Goal: Task Accomplishment & Management: Use online tool/utility

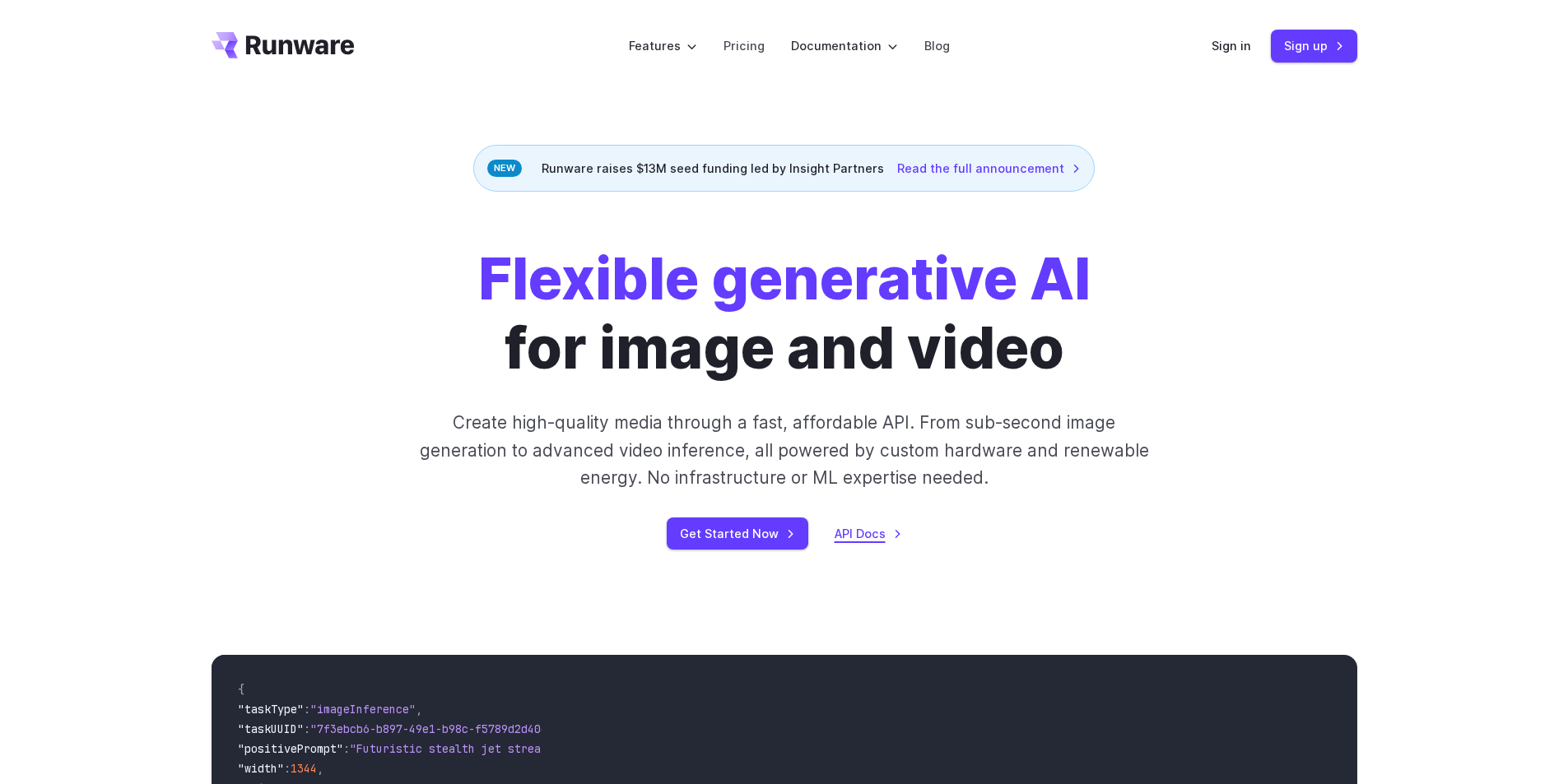
click at [867, 541] on link "API Docs" at bounding box center [868, 533] width 68 height 19
click at [746, 49] on link "Pricing" at bounding box center [744, 45] width 41 height 19
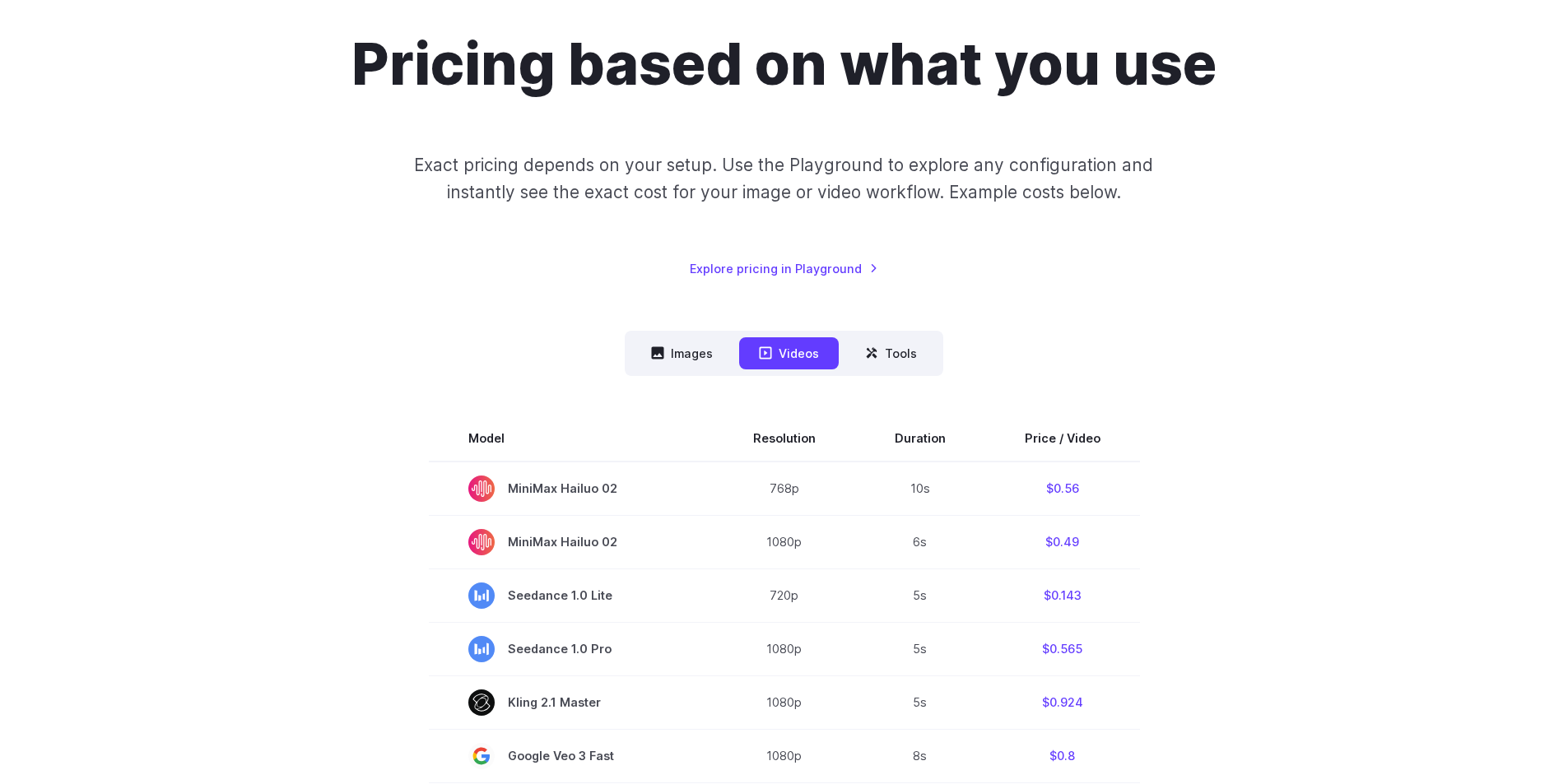
scroll to position [165, 0]
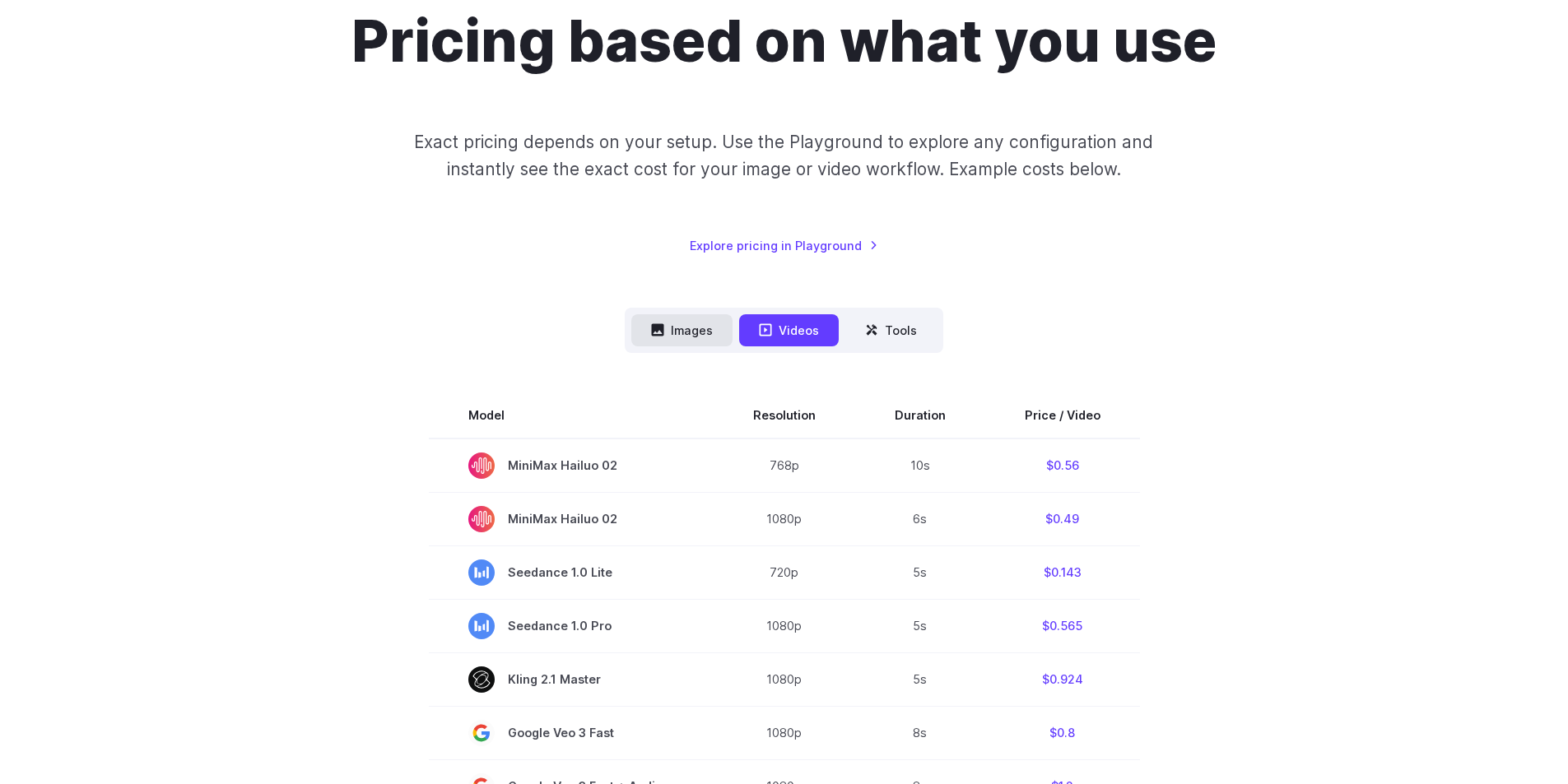
click at [683, 330] on button "Images" at bounding box center [682, 330] width 101 height 32
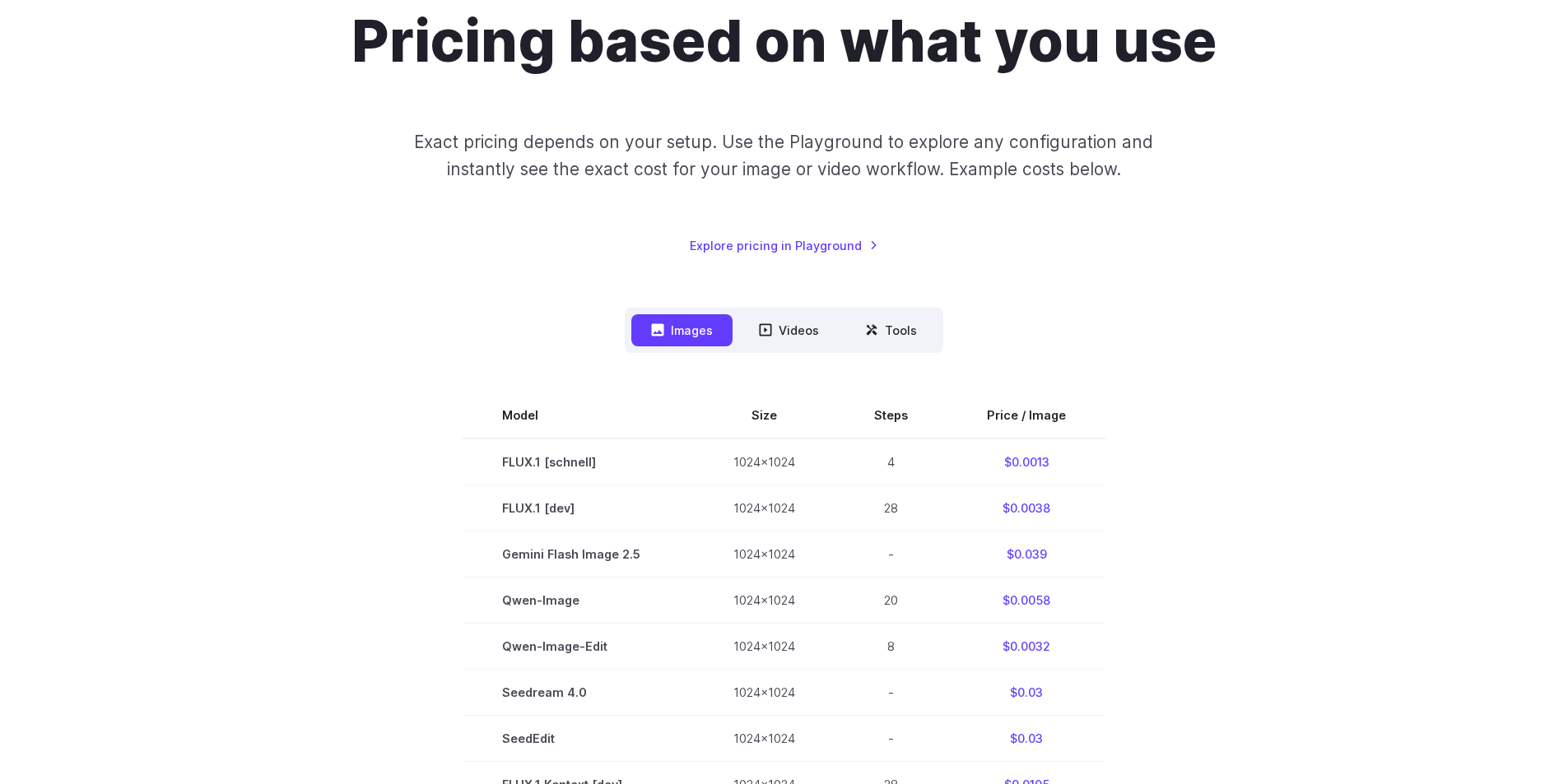
drag, startPoint x: 1173, startPoint y: 453, endPoint x: 1230, endPoint y: 520, distance: 88.0
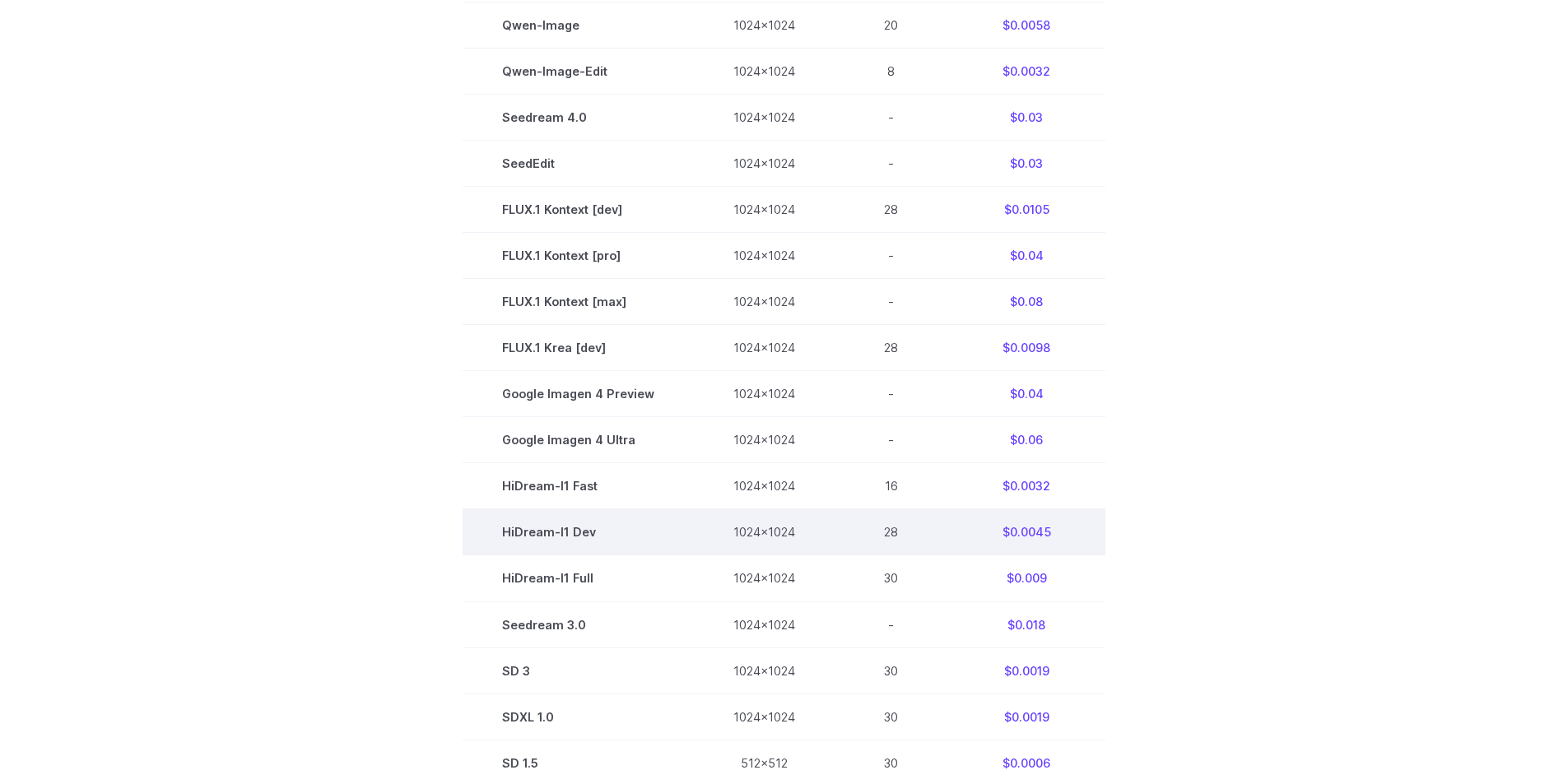
scroll to position [740, 0]
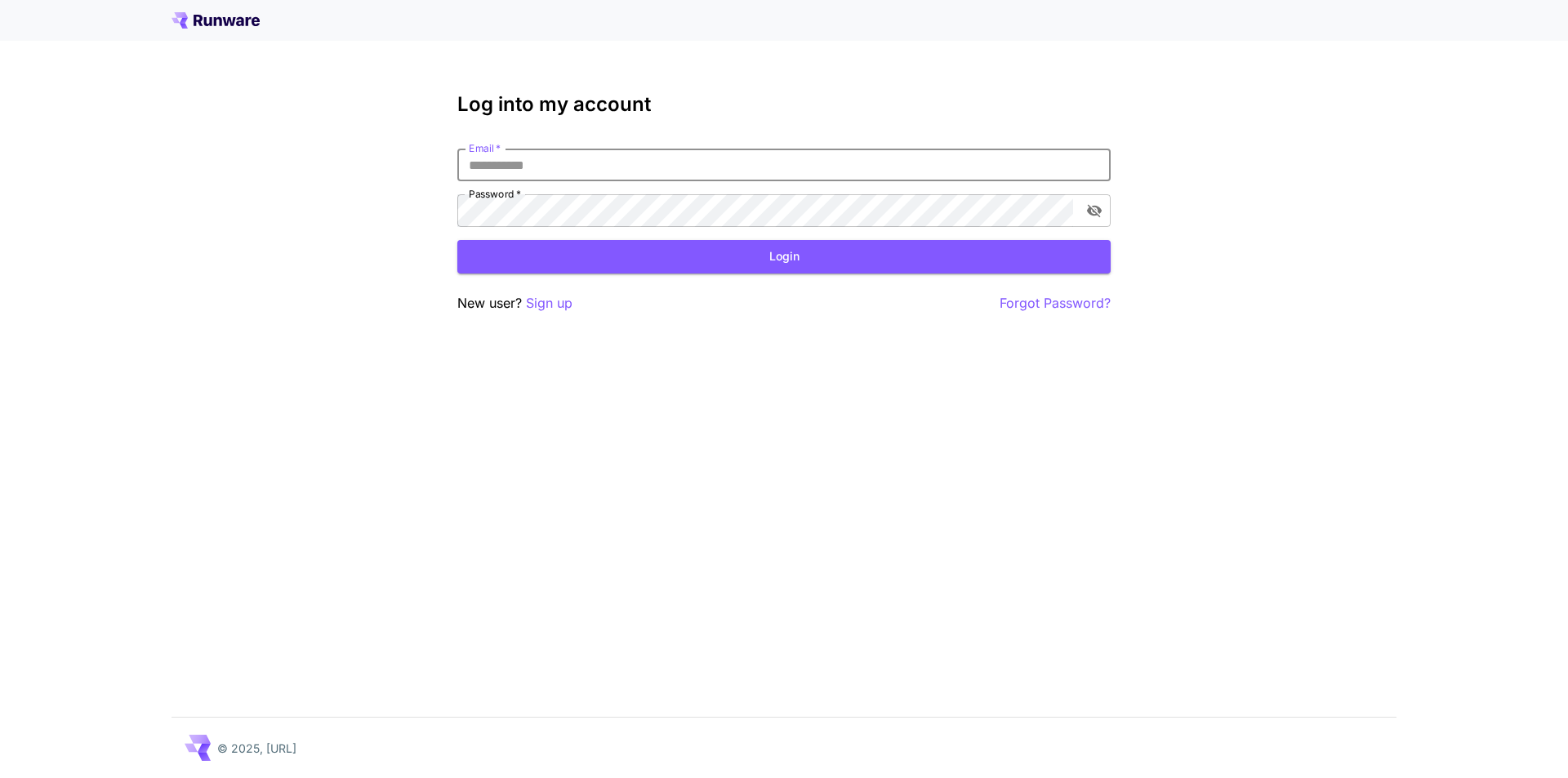
click at [522, 162] on input "Email   *" at bounding box center [784, 165] width 653 height 33
type input "**********"
click button "Login" at bounding box center [784, 256] width 653 height 33
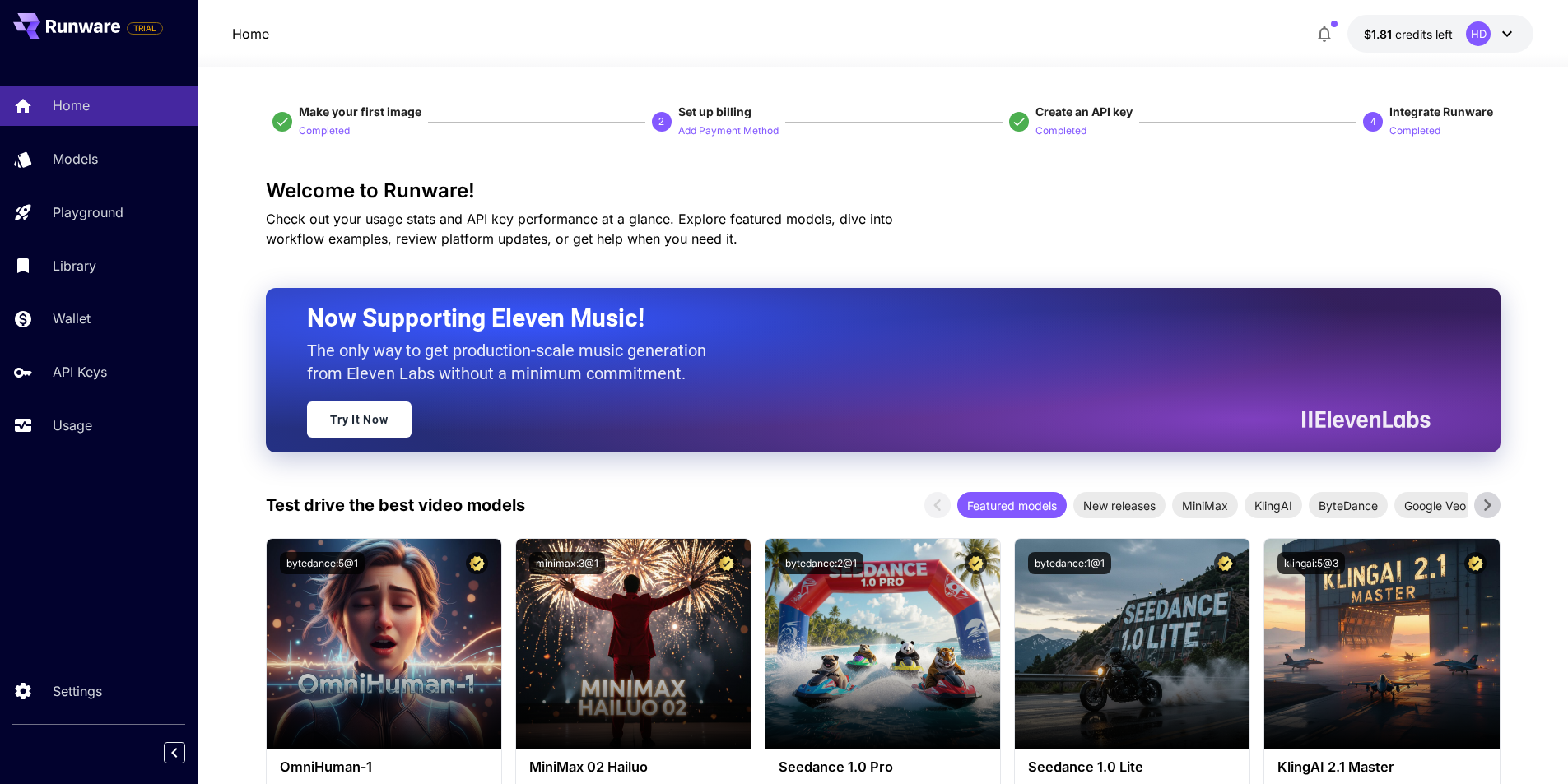
click at [1443, 33] on span "credits left" at bounding box center [1424, 33] width 57 height 14
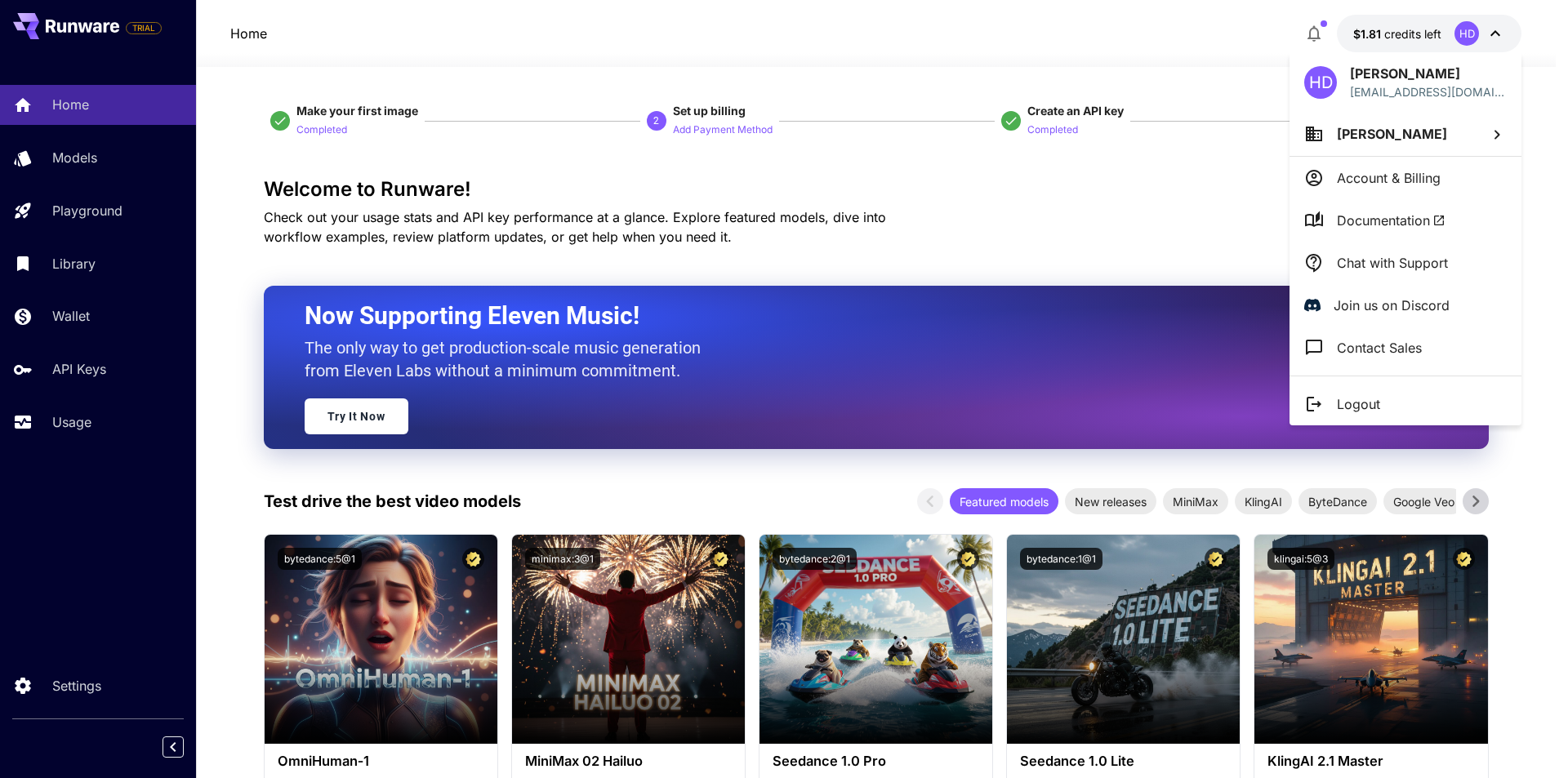
click at [1100, 178] on div at bounding box center [784, 389] width 1568 height 778
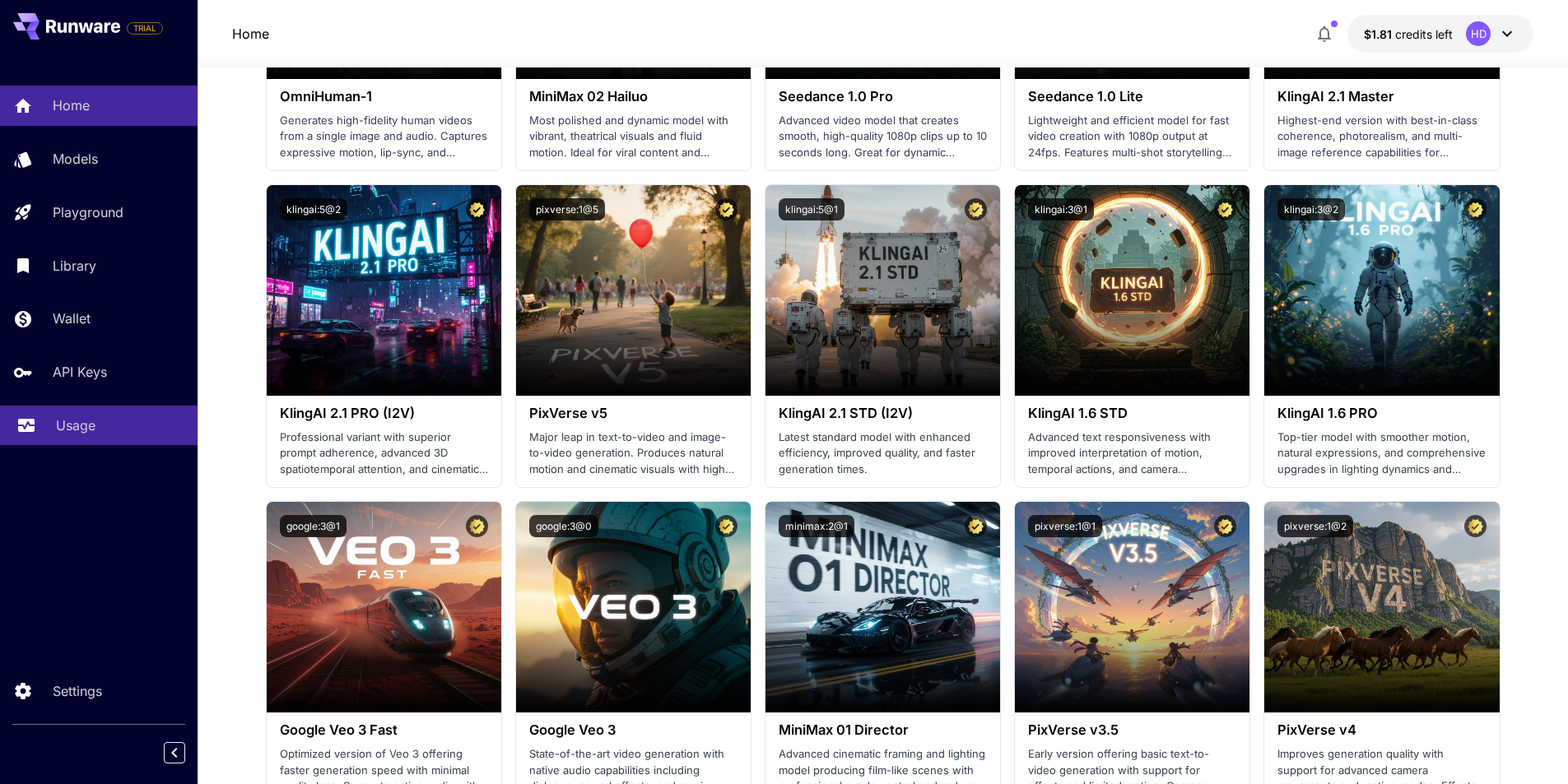
scroll to position [658, 0]
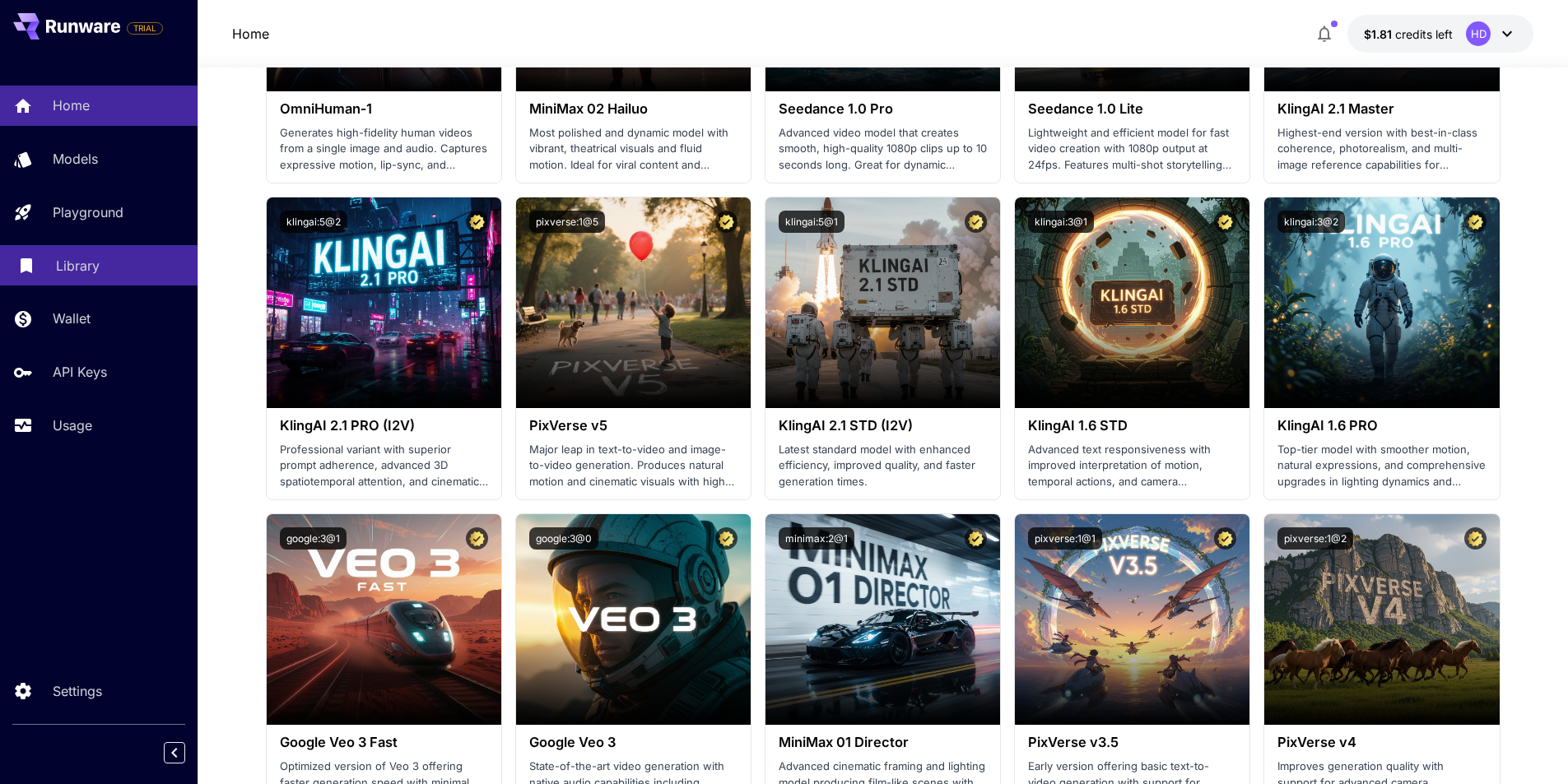
click at [69, 260] on p "Library" at bounding box center [77, 265] width 44 height 19
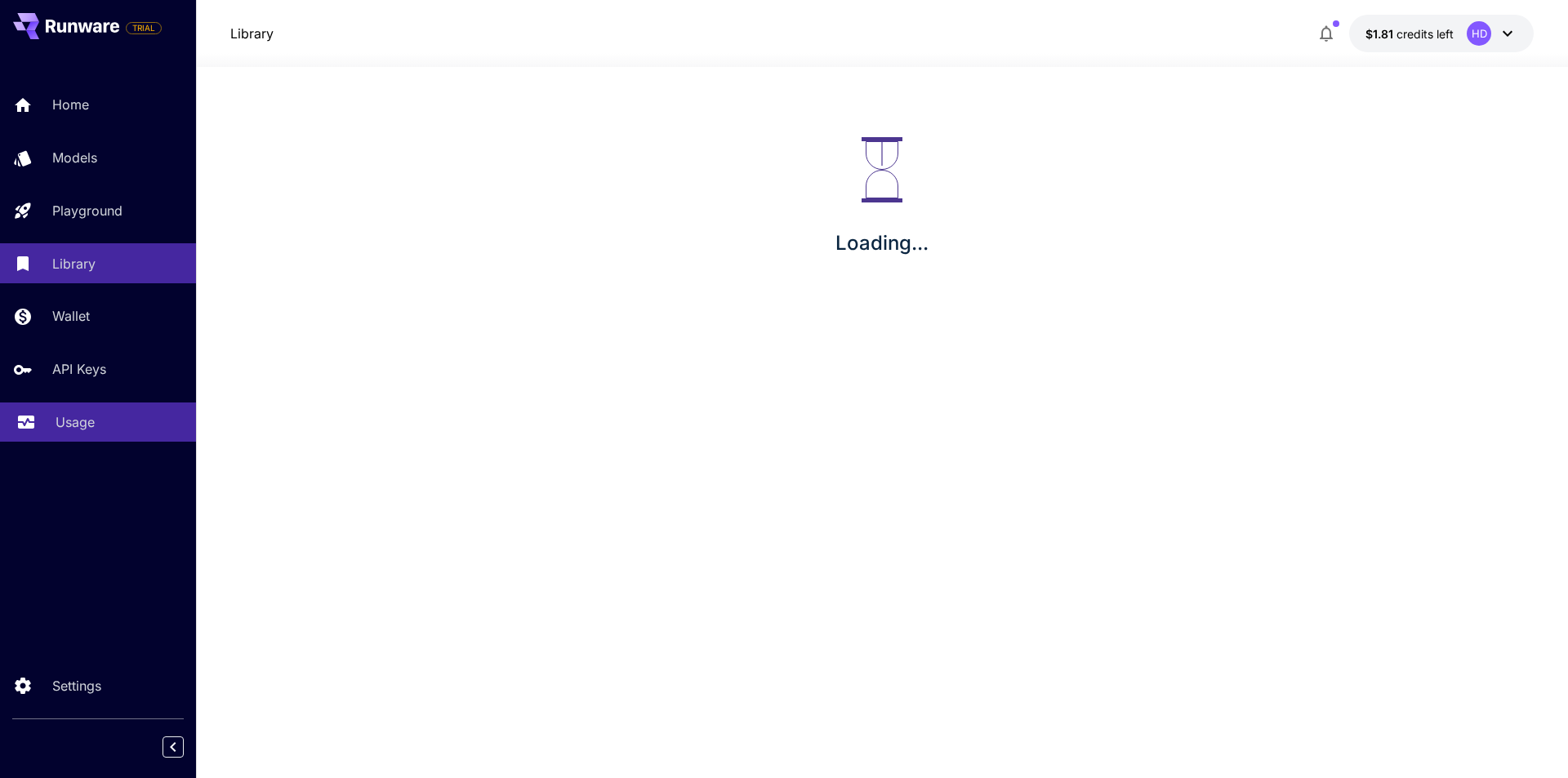
click at [115, 413] on div "Usage" at bounding box center [119, 422] width 128 height 19
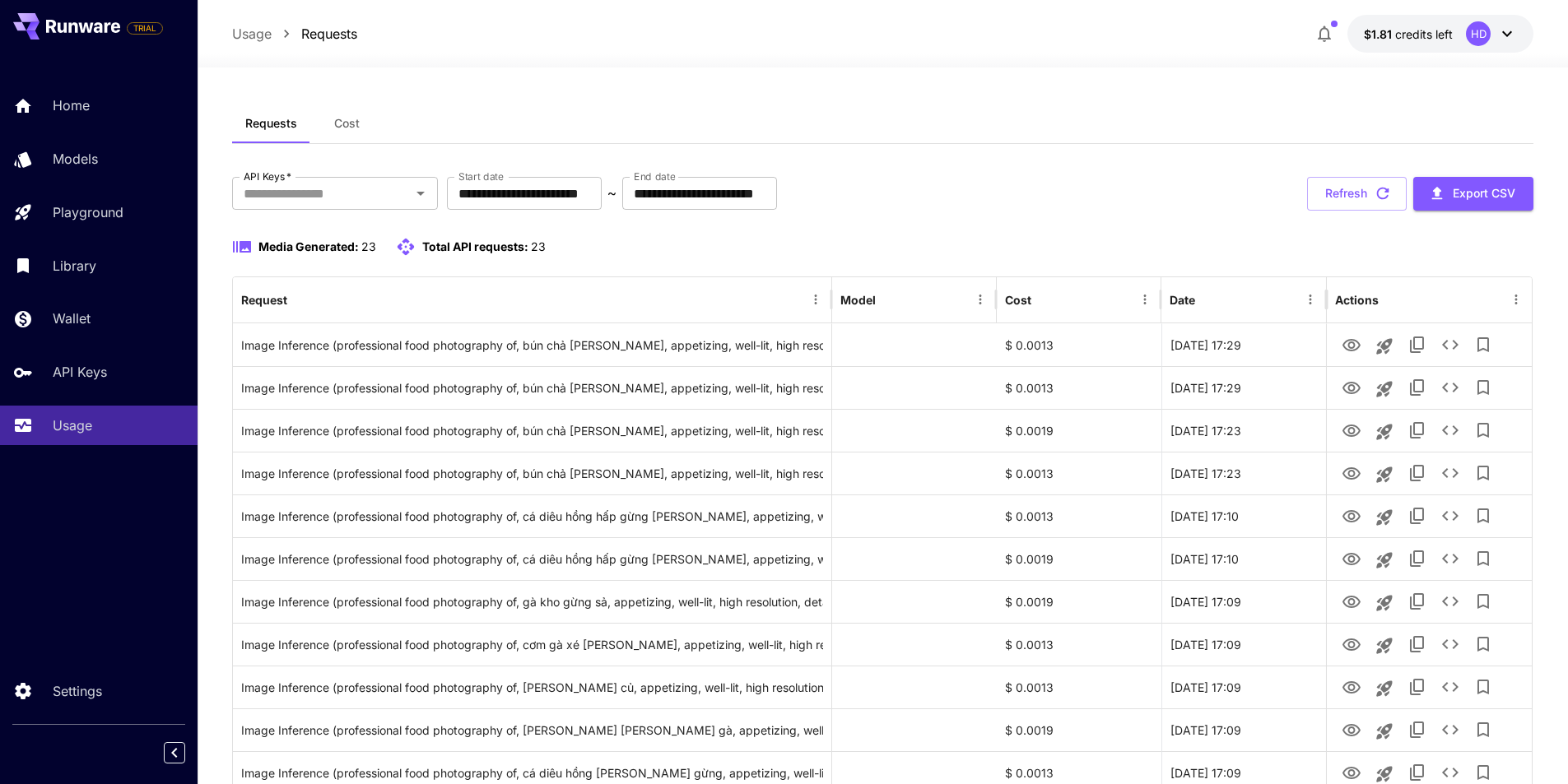
click at [679, 249] on div "Media Generated: 23 Total API requests: 23" at bounding box center [884, 246] width 1302 height 19
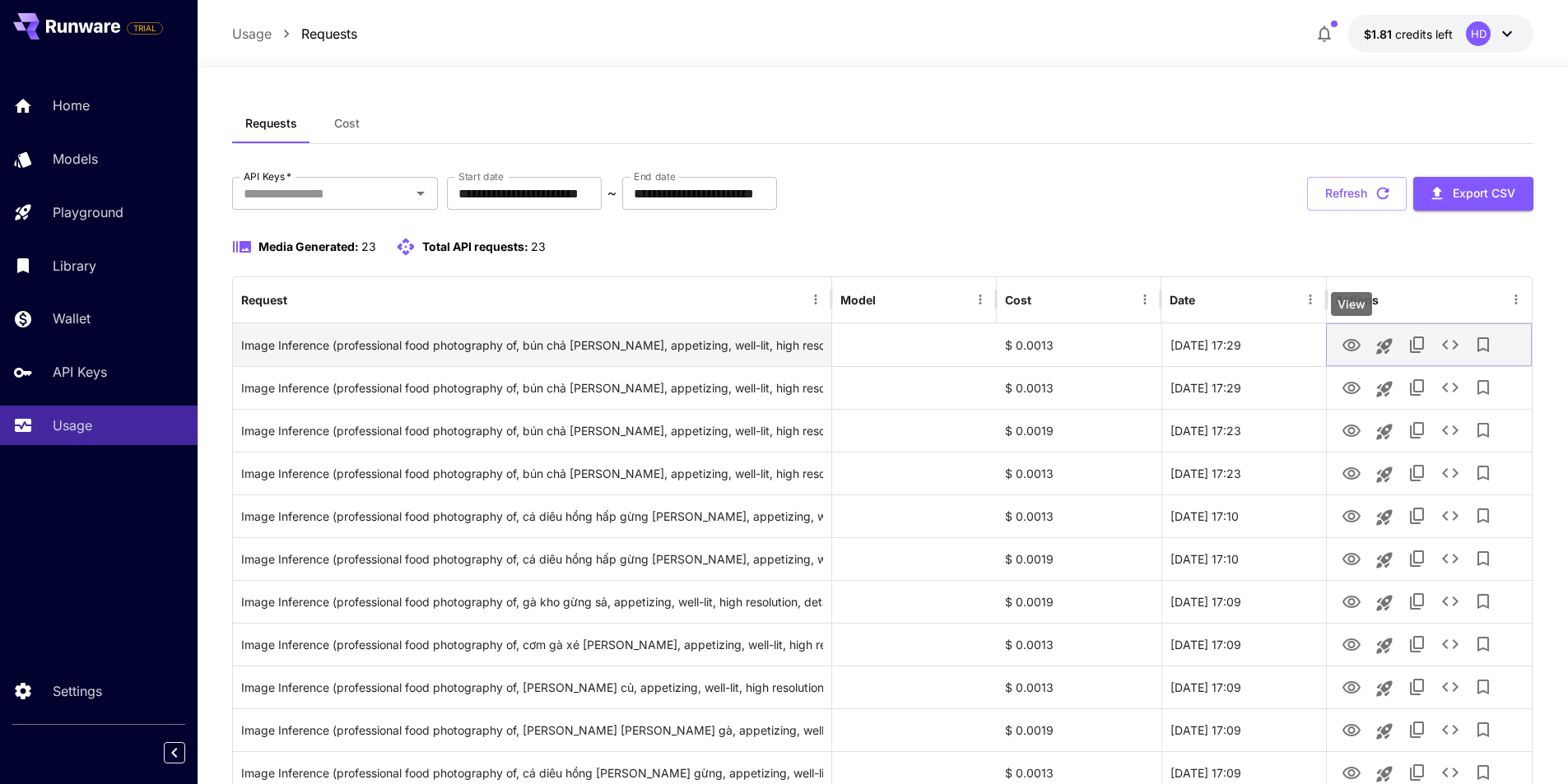
click at [1350, 343] on icon "View" at bounding box center [1350, 345] width 19 height 19
click at [369, 344] on div "Image Inference (professional food photography of, bún chả giò chay, appetizing…" at bounding box center [532, 344] width 582 height 42
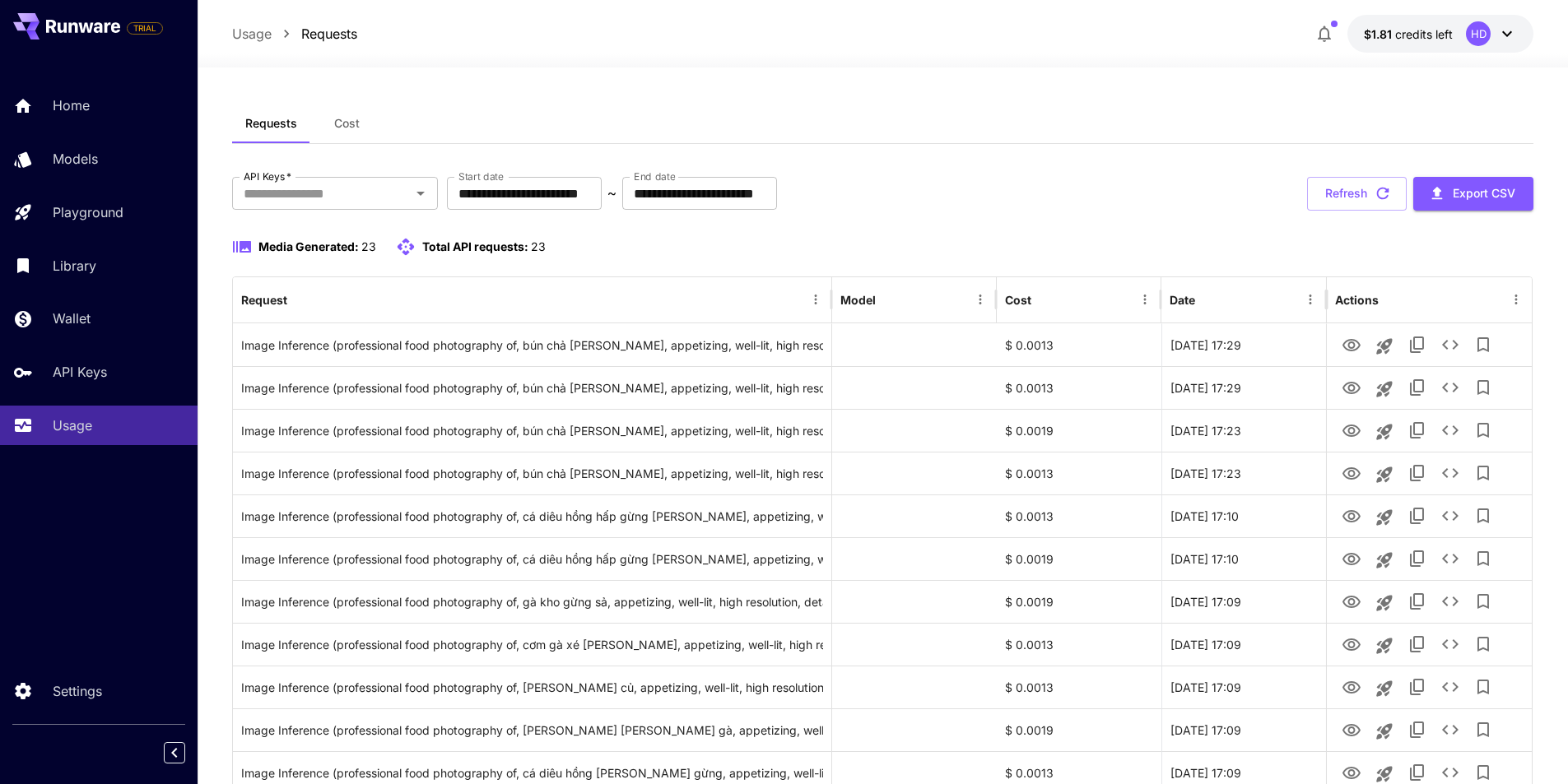
click at [1092, 109] on div "Requests Cost" at bounding box center [884, 124] width 1302 height 41
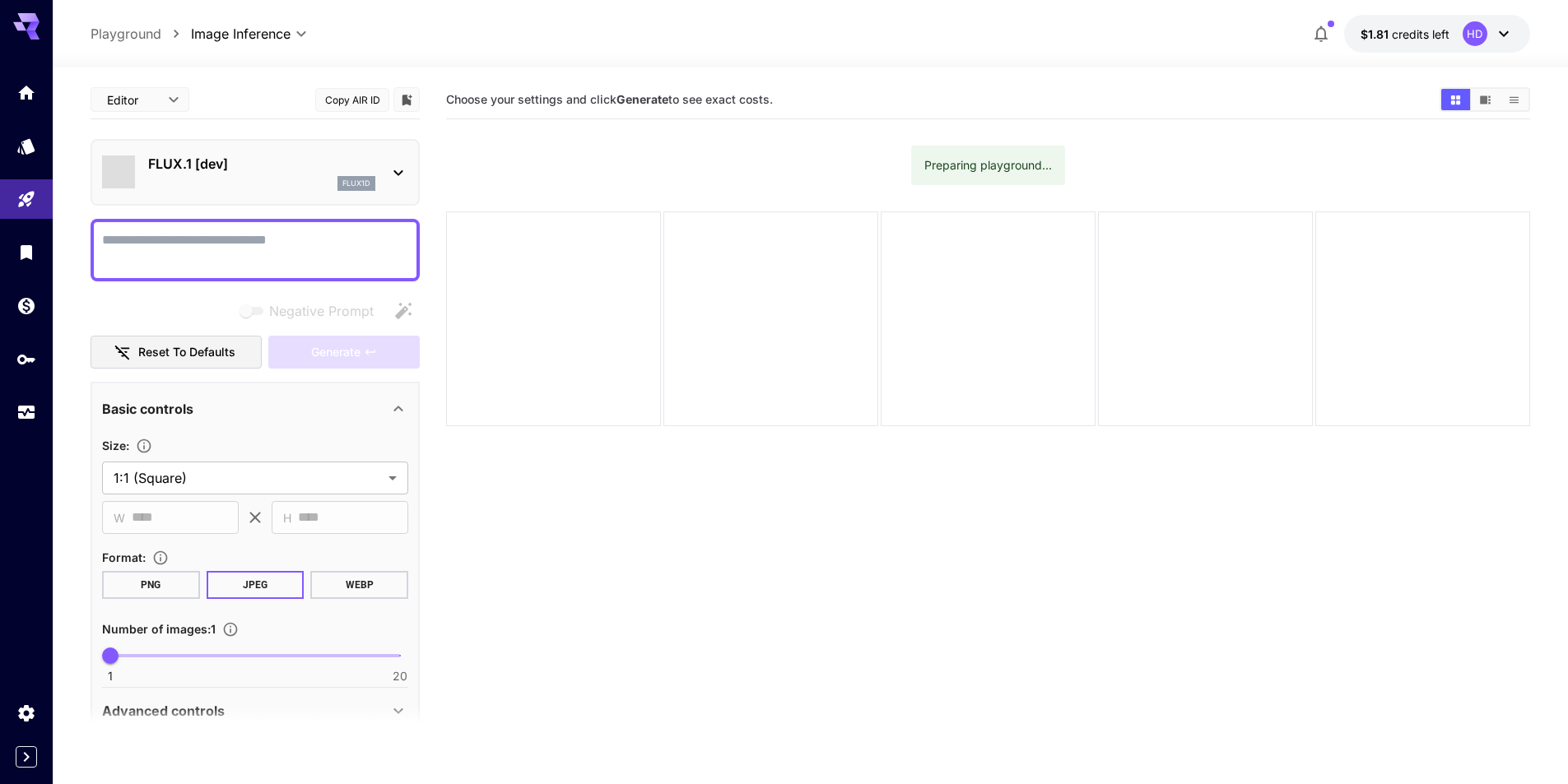
click at [284, 243] on textarea "Negative Prompt" at bounding box center [255, 250] width 307 height 40
click at [400, 168] on icon at bounding box center [397, 172] width 19 height 19
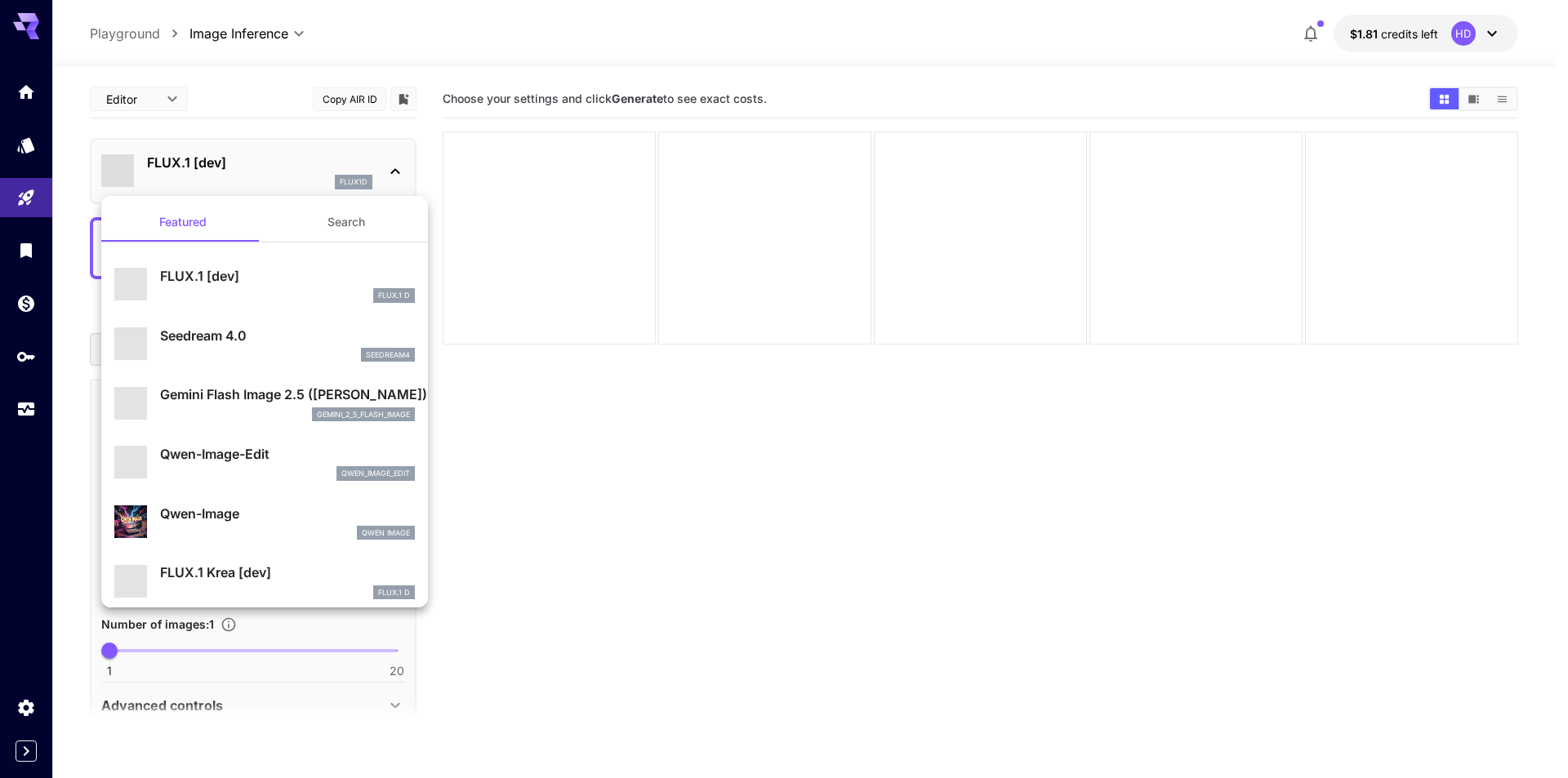
click at [717, 253] on div at bounding box center [784, 389] width 1568 height 778
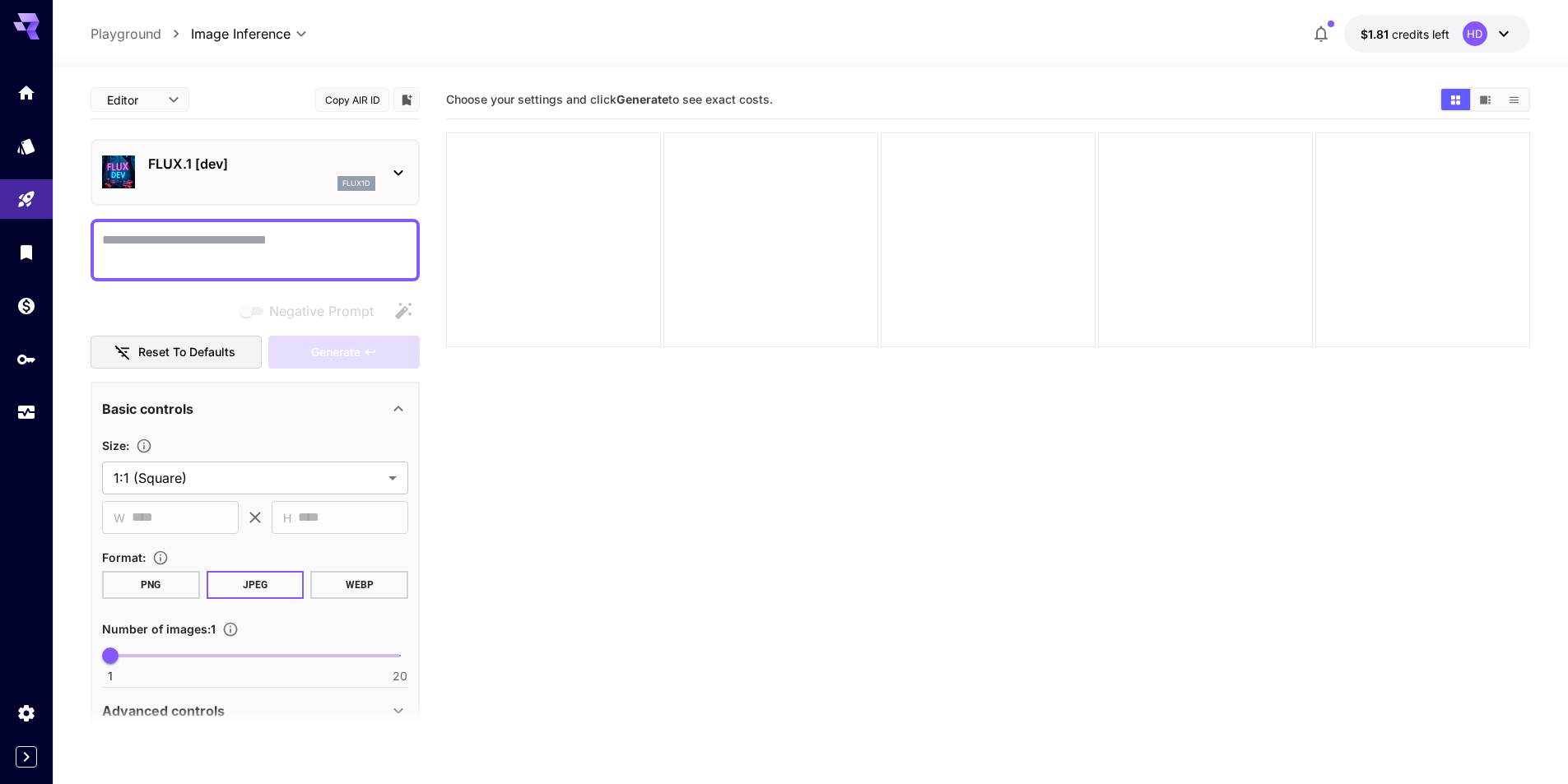
click at [325, 247] on textarea "Negative Prompt" at bounding box center [255, 250] width 307 height 40
